Goal: Find specific fact: Find contact information

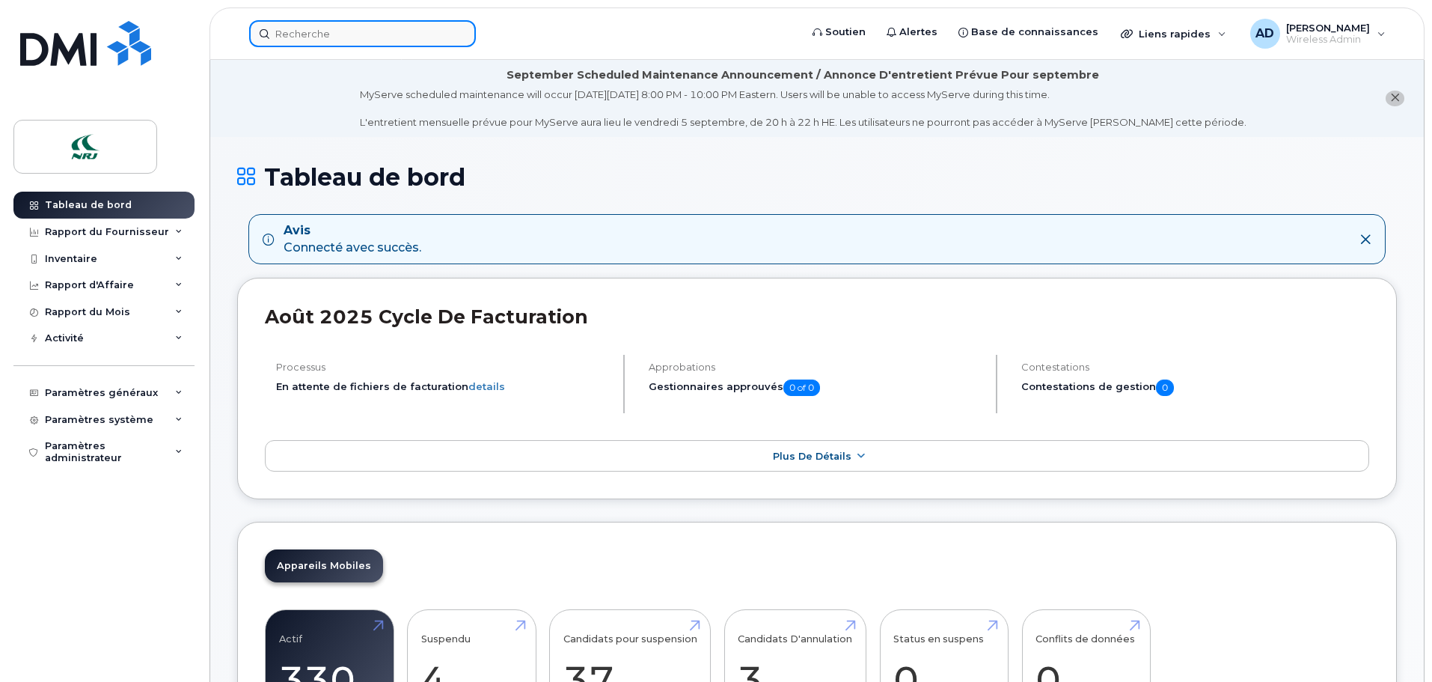
click at [312, 37] on input at bounding box center [362, 33] width 227 height 27
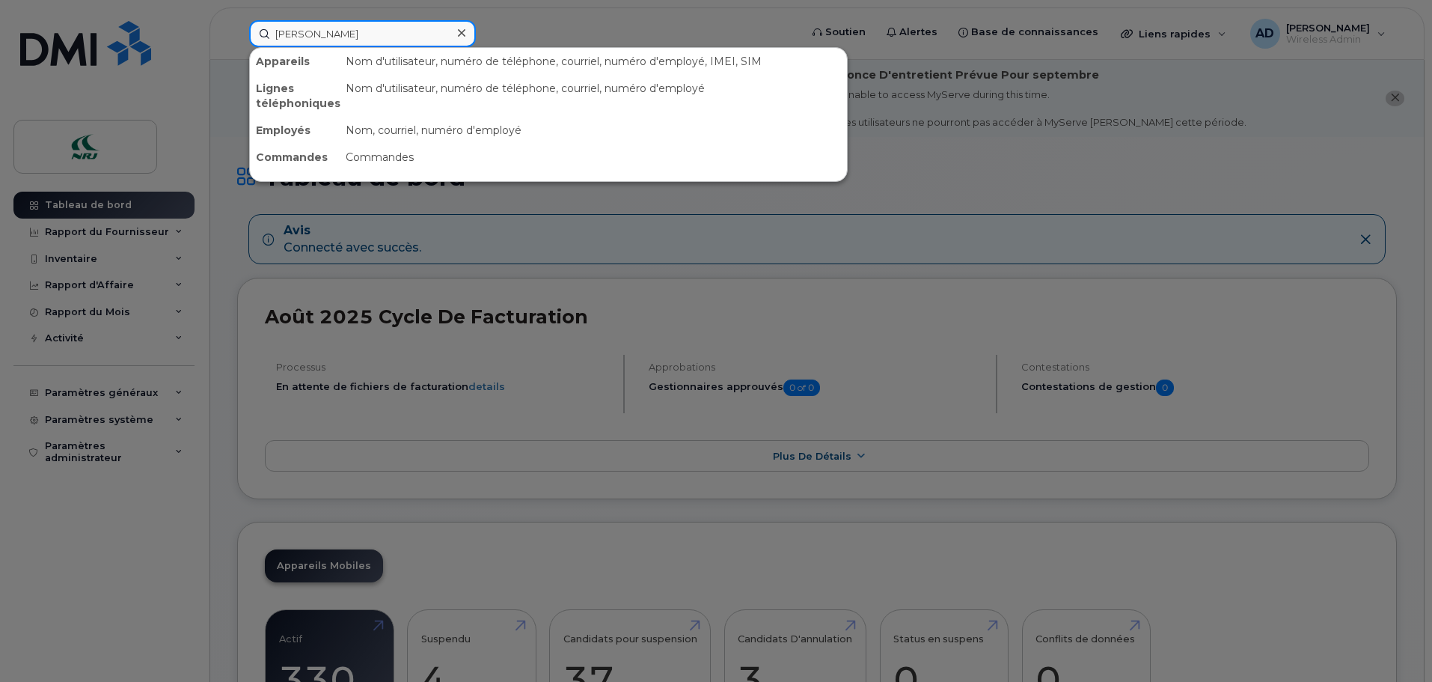
type input "ethier"
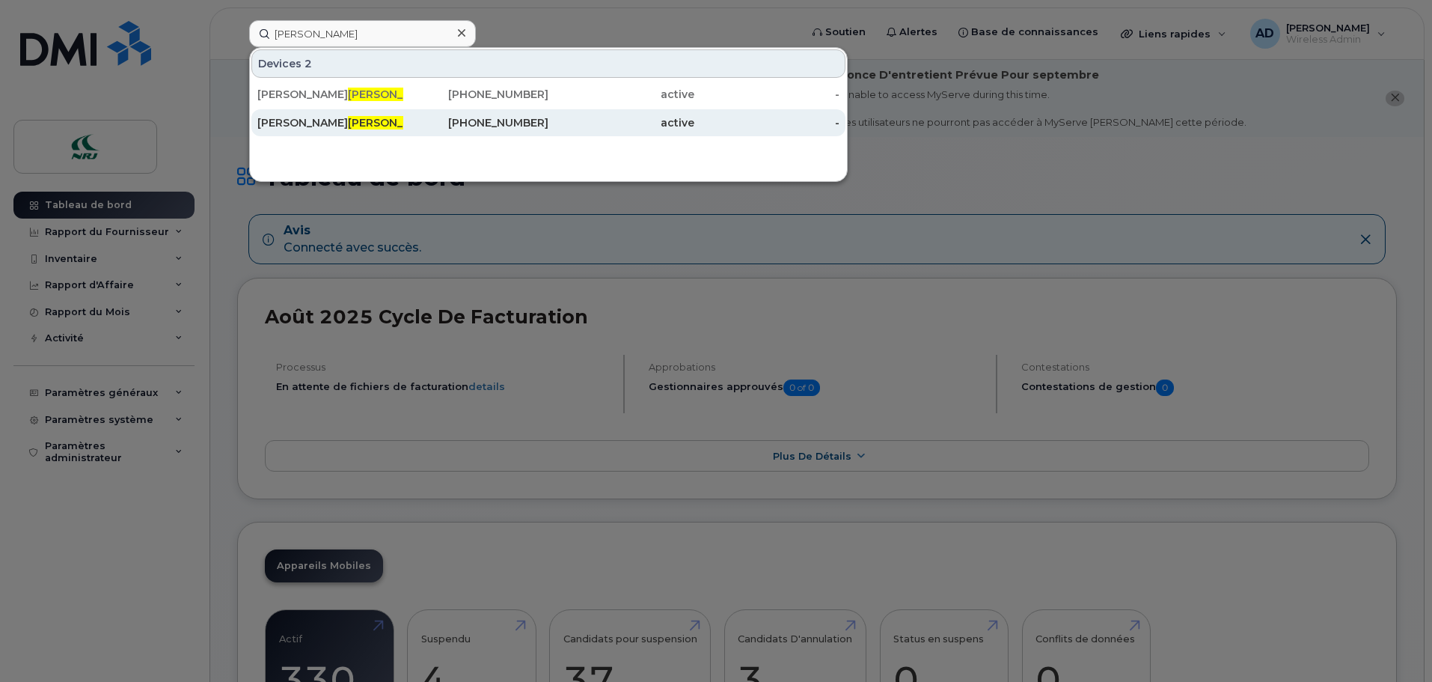
click at [476, 128] on div "450-807-9410" at bounding box center [476, 122] width 146 height 15
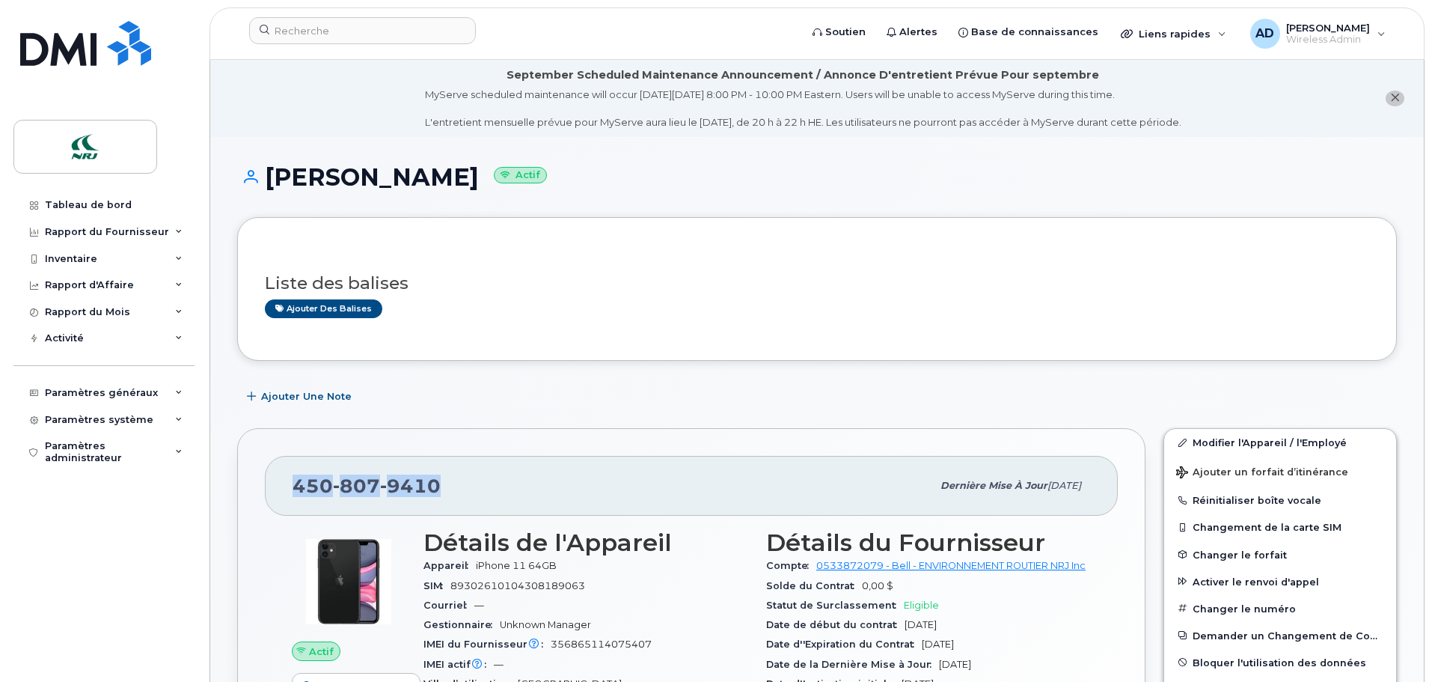
drag, startPoint x: 296, startPoint y: 481, endPoint x: 451, endPoint y: 493, distance: 155.3
click at [451, 493] on div "[PHONE_NUMBER]" at bounding box center [612, 485] width 639 height 31
copy span "[PHONE_NUMBER]"
